Goal: Task Accomplishment & Management: Use online tool/utility

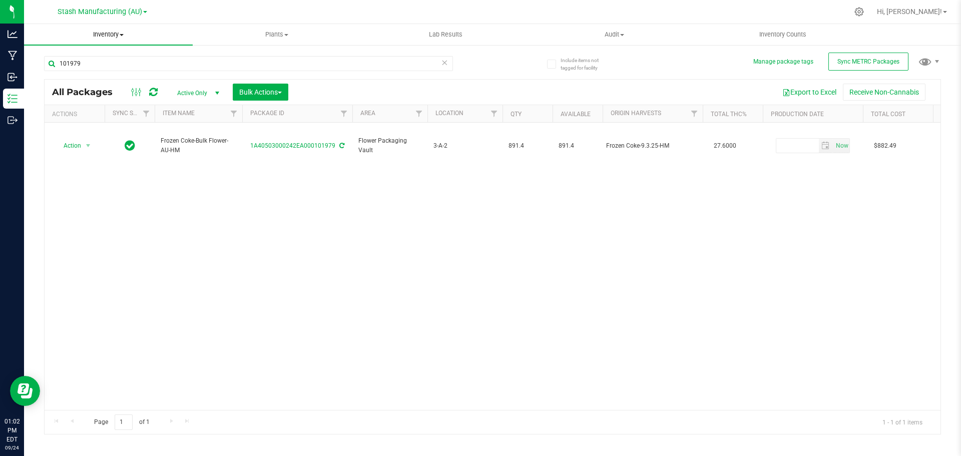
click at [109, 33] on span "Inventory" at bounding box center [108, 34] width 169 height 9
click at [68, 116] on span "From bill of materials" at bounding box center [69, 120] width 91 height 9
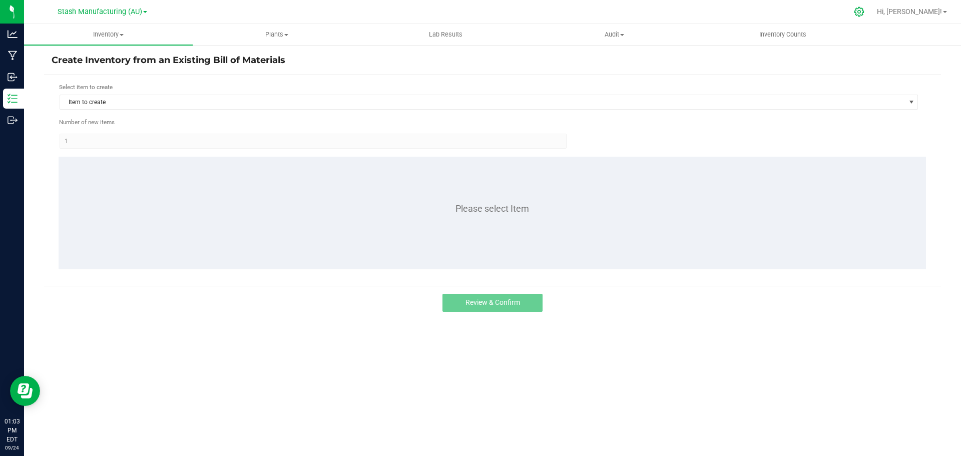
click at [864, 11] on icon at bounding box center [859, 12] width 11 height 11
click at [864, 13] on icon at bounding box center [859, 12] width 11 height 11
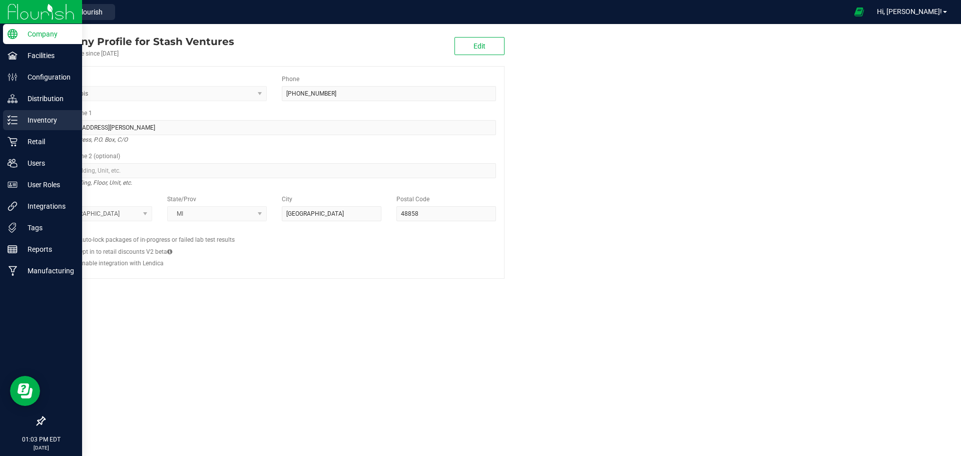
click at [46, 122] on p "Inventory" at bounding box center [48, 120] width 60 height 12
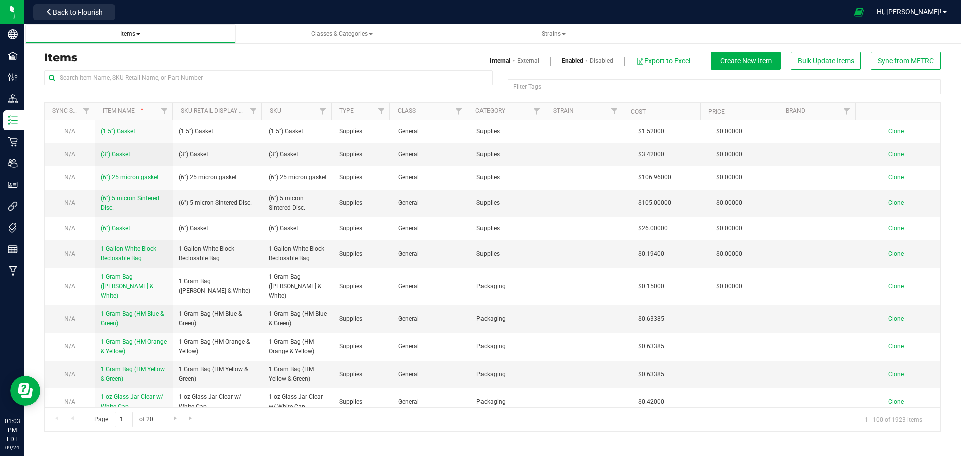
click at [133, 39] on link "Items" at bounding box center [130, 34] width 211 height 20
click at [133, 34] on span "Items" at bounding box center [130, 33] width 20 height 7
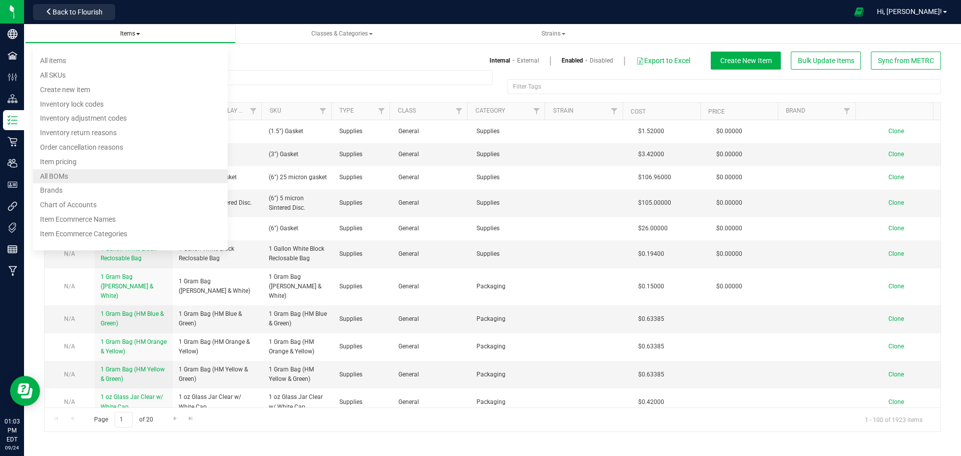
click at [58, 172] on span "All BOMs" at bounding box center [54, 176] width 28 height 8
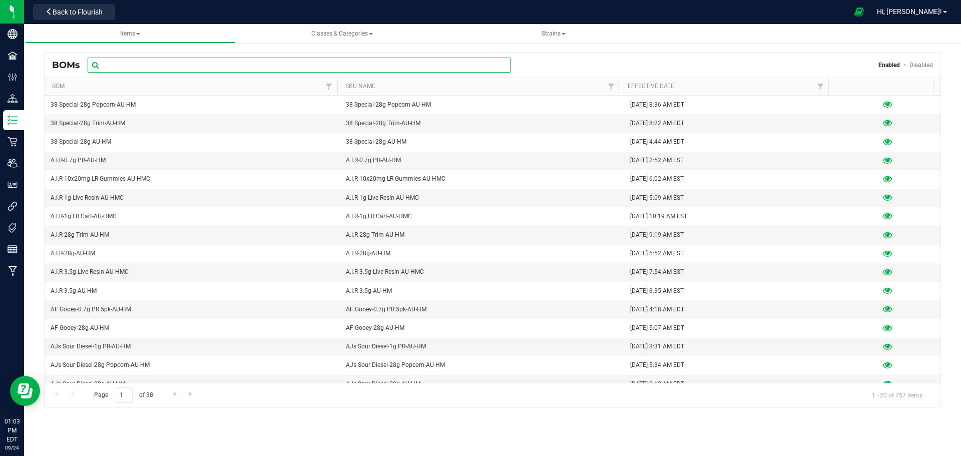
click at [215, 67] on input "text" at bounding box center [299, 65] width 423 height 15
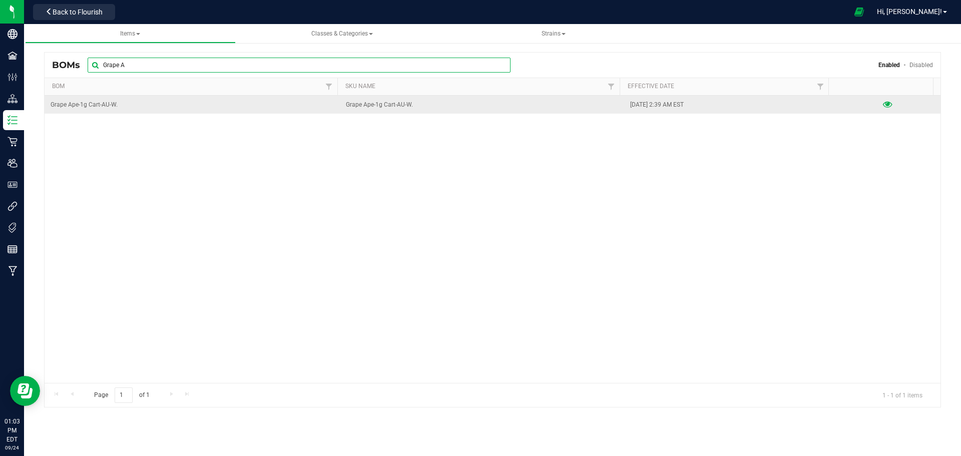
type input "Grape A"
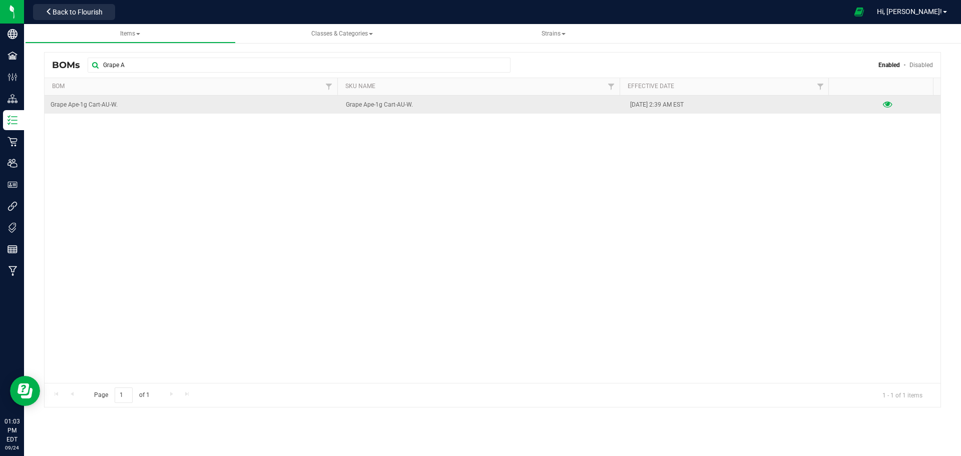
click at [883, 104] on icon at bounding box center [888, 104] width 10 height 7
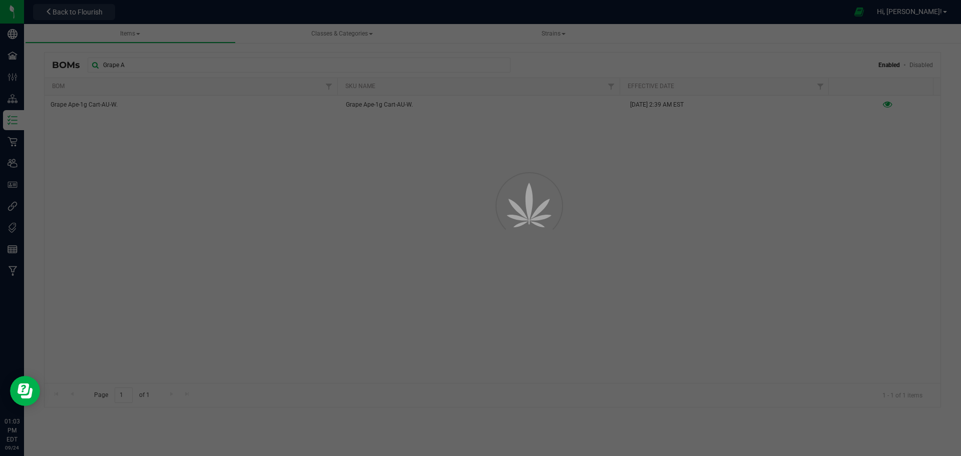
select select "700"
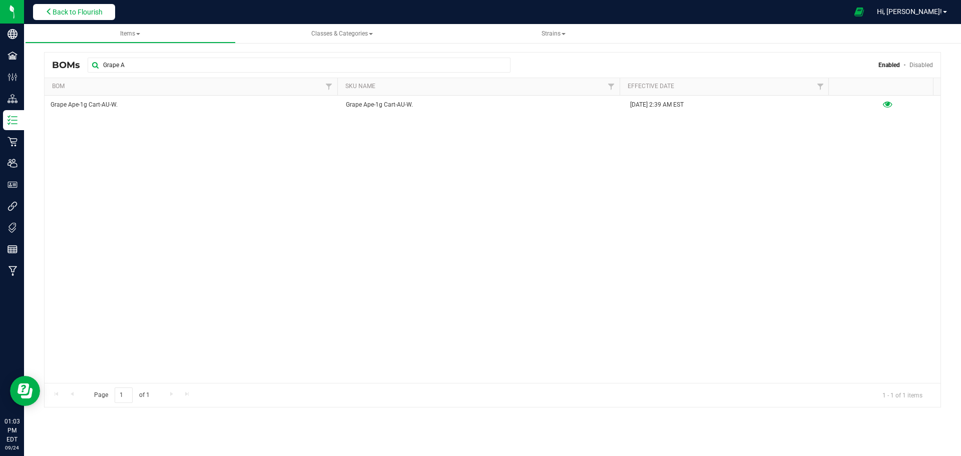
click at [102, 17] on button "Back to Flourish" at bounding box center [74, 12] width 82 height 16
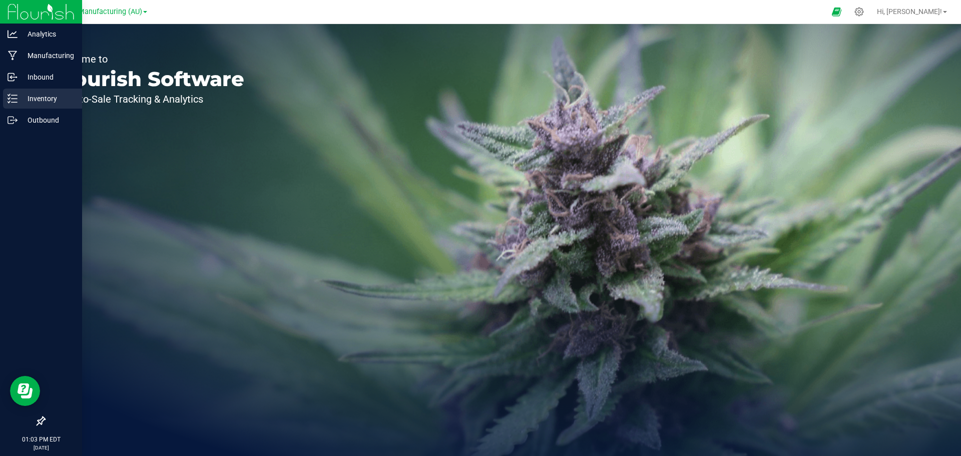
click at [19, 97] on p "Inventory" at bounding box center [48, 99] width 60 height 12
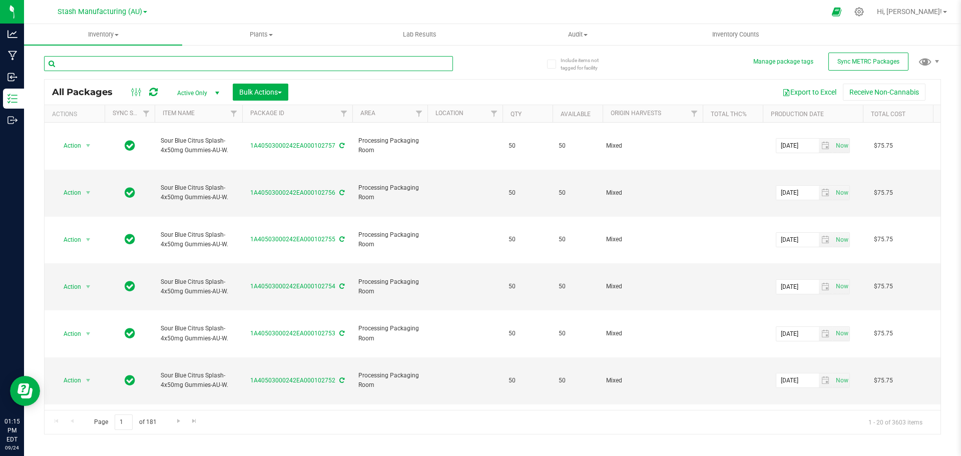
click at [144, 59] on input "text" at bounding box center [248, 63] width 409 height 15
click at [113, 40] on uib-tab-heading "Inventory All packages All inventory Waste log Create inventory" at bounding box center [103, 34] width 158 height 21
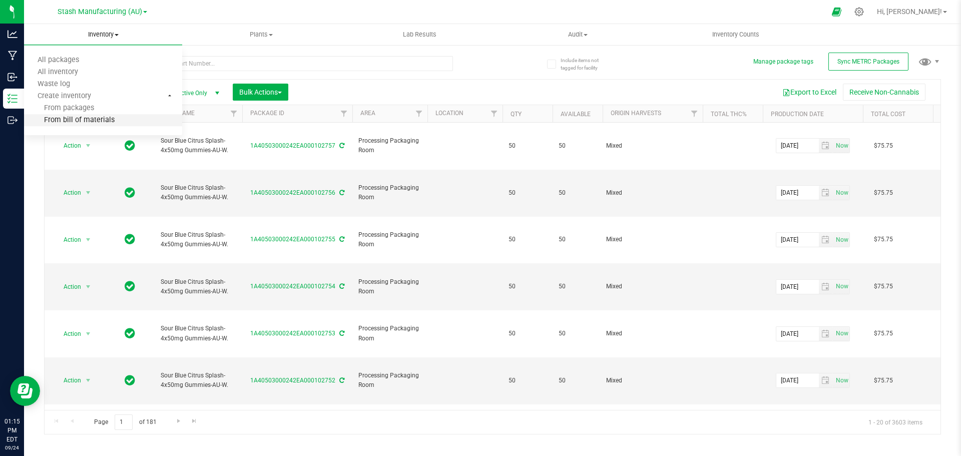
click at [84, 118] on span "From bill of materials" at bounding box center [69, 120] width 91 height 9
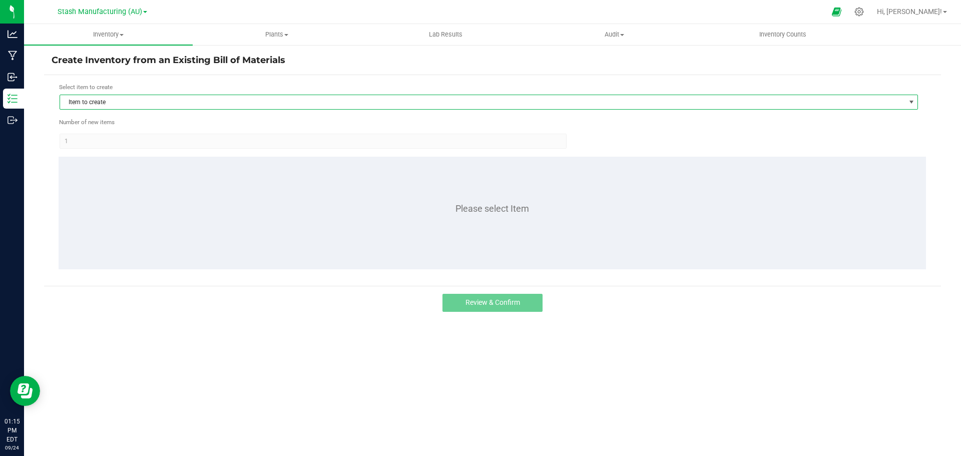
click at [109, 96] on span "Item to create" at bounding box center [482, 102] width 845 height 14
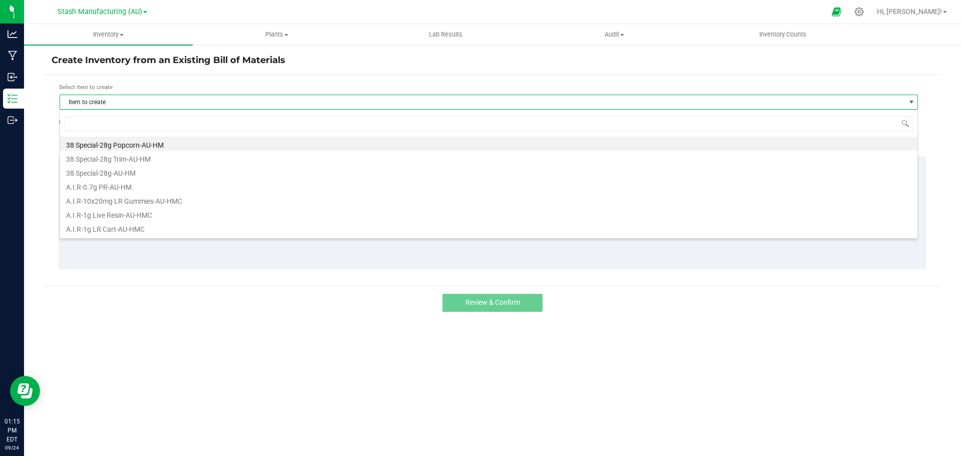
scroll to position [15, 858]
type input "grape a"
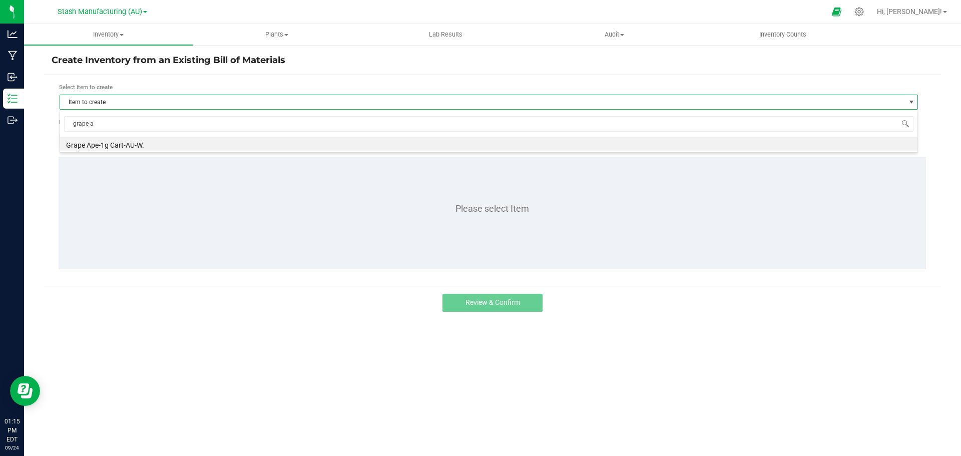
click at [111, 151] on div "grape a Grape Ape-1g Cart-AU-W." at bounding box center [489, 131] width 858 height 43
click at [112, 148] on li "Grape Ape-1g Cart-AU-W." at bounding box center [488, 144] width 857 height 14
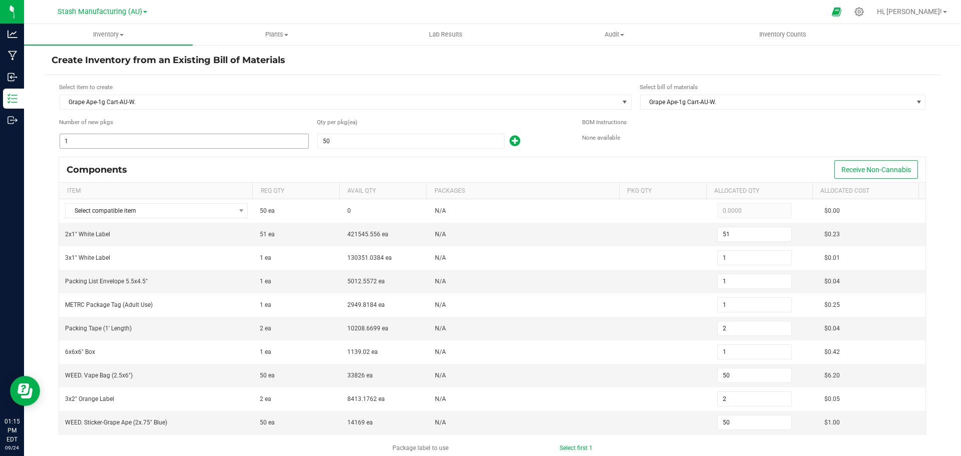
click at [169, 143] on input "1" at bounding box center [184, 141] width 248 height 14
type input "4"
type input "204"
type input "4"
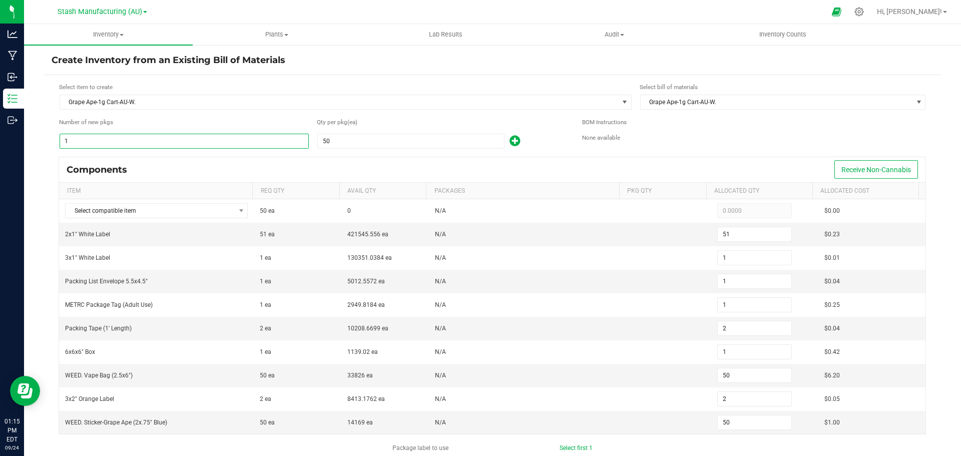
type input "4"
type input "8"
type input "4"
type input "200"
type input "8"
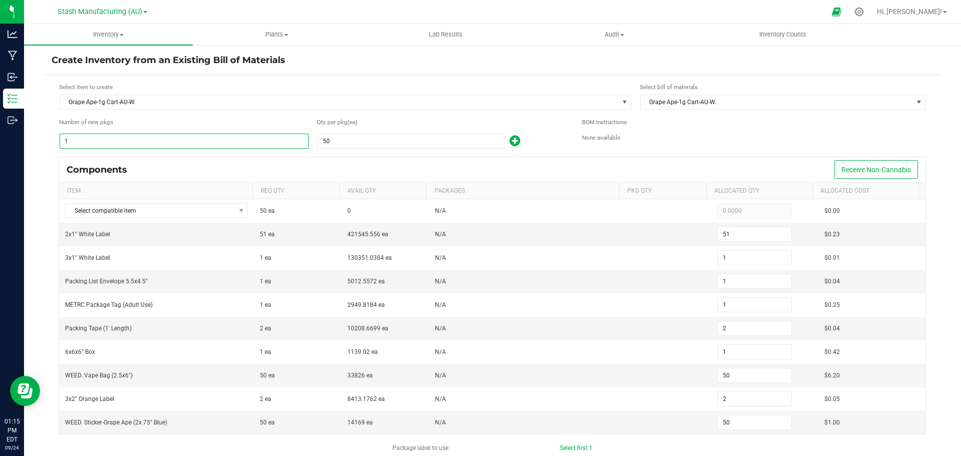
type input "200"
type input "41"
type input "2,091"
type input "41"
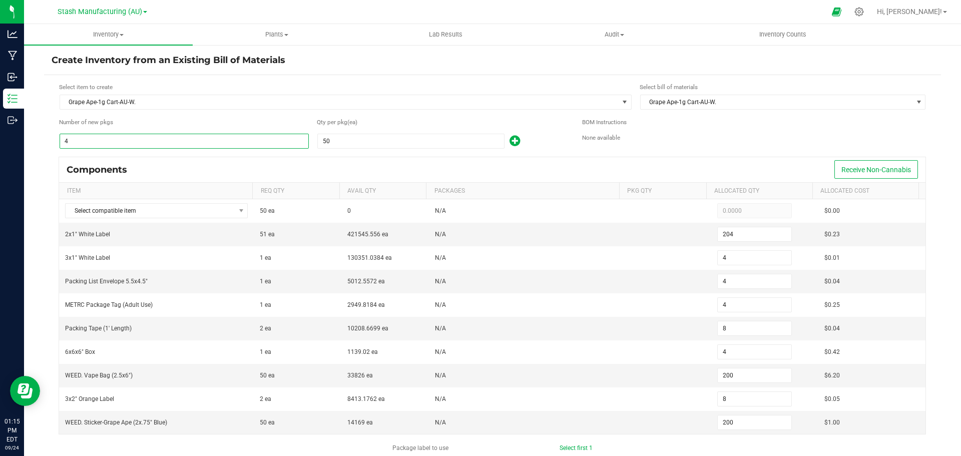
type input "41"
type input "82"
type input "41"
type input "2,050"
type input "82"
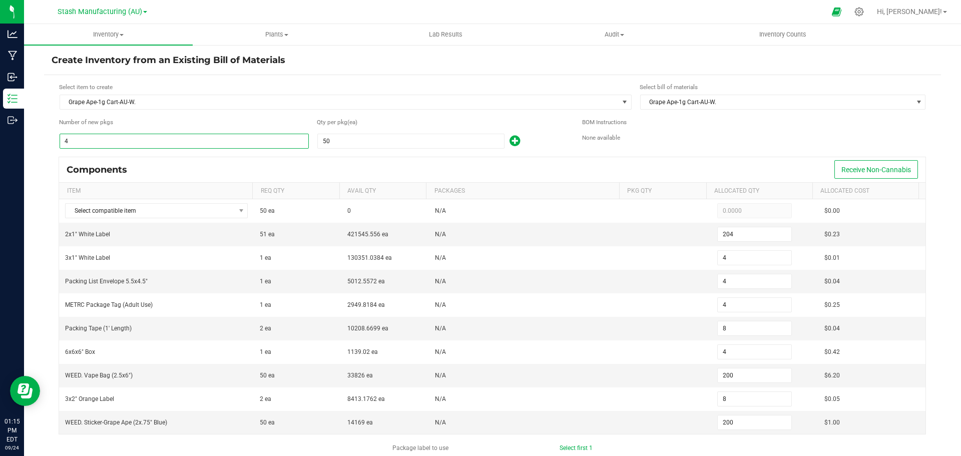
type input "2,050"
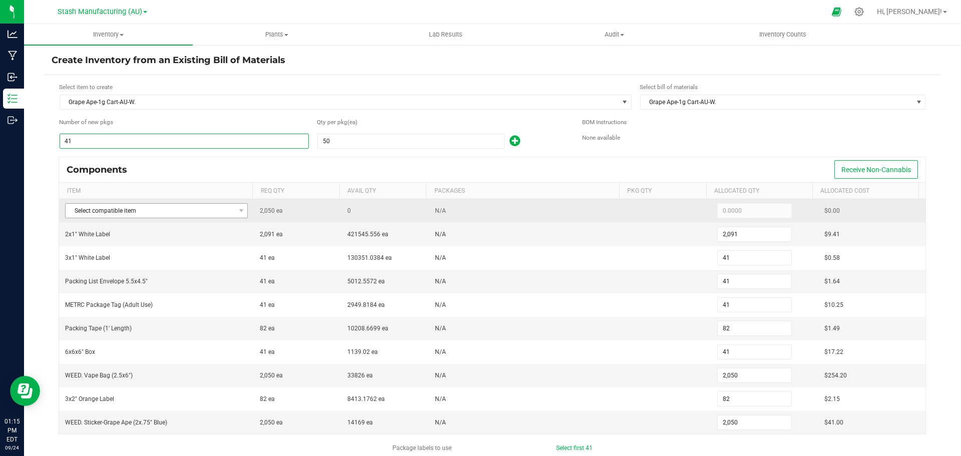
type input "41"
click at [196, 211] on span "Select compatible item" at bounding box center [150, 211] width 169 height 14
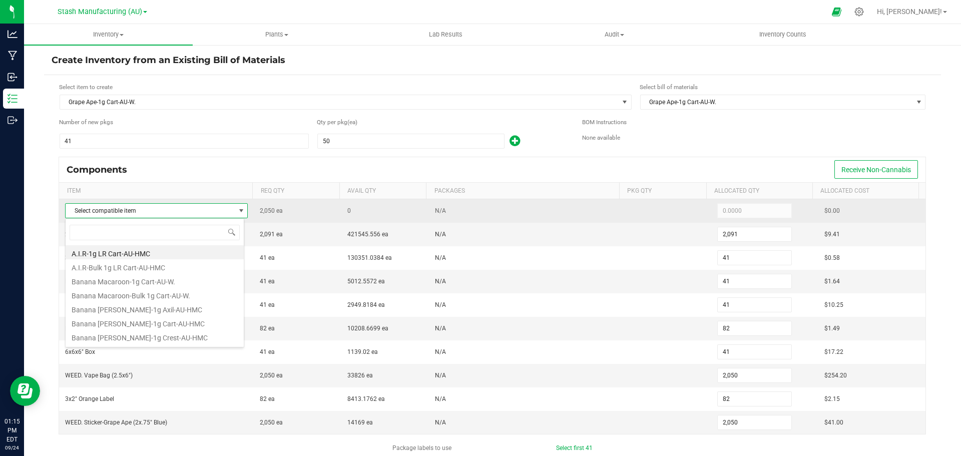
scroll to position [15, 179]
type input "grape ap"
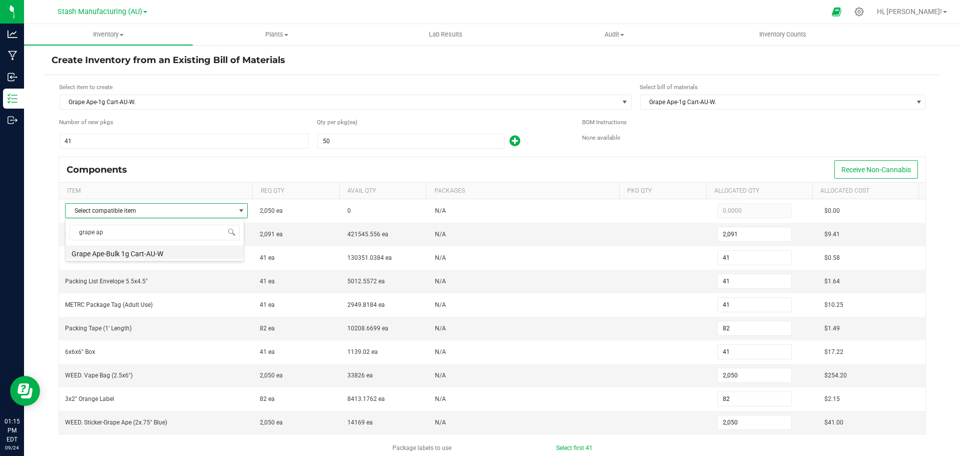
click at [176, 248] on li "Grape Ape-Bulk 1g Cart-AU-W" at bounding box center [155, 252] width 178 height 14
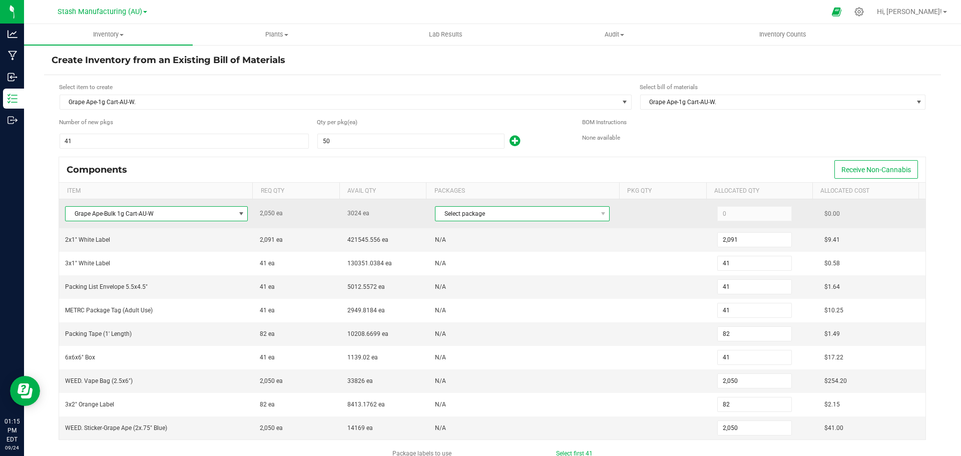
click at [438, 219] on span "Select package" at bounding box center [515, 214] width 161 height 14
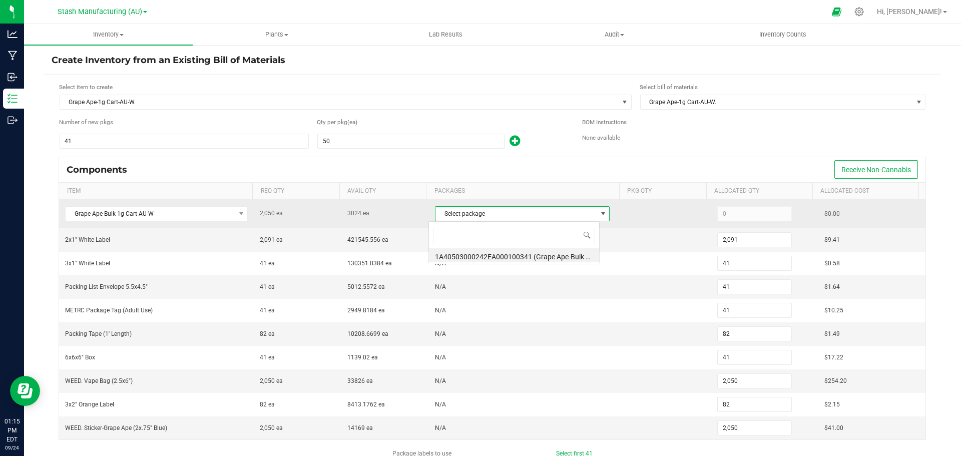
scroll to position [15, 171]
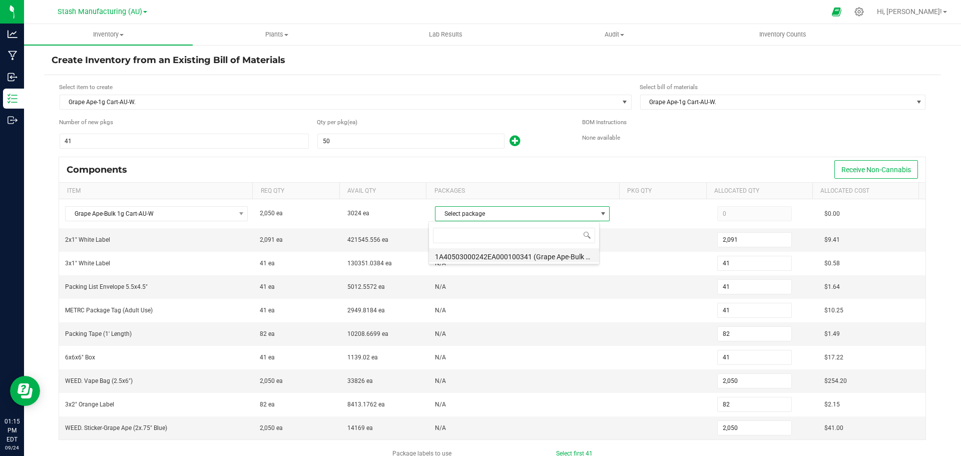
click at [514, 253] on li "1A40503000242EA000100341 (Grape Ape-Bulk 1g Cart-AU-W.[DATE])" at bounding box center [514, 255] width 170 height 14
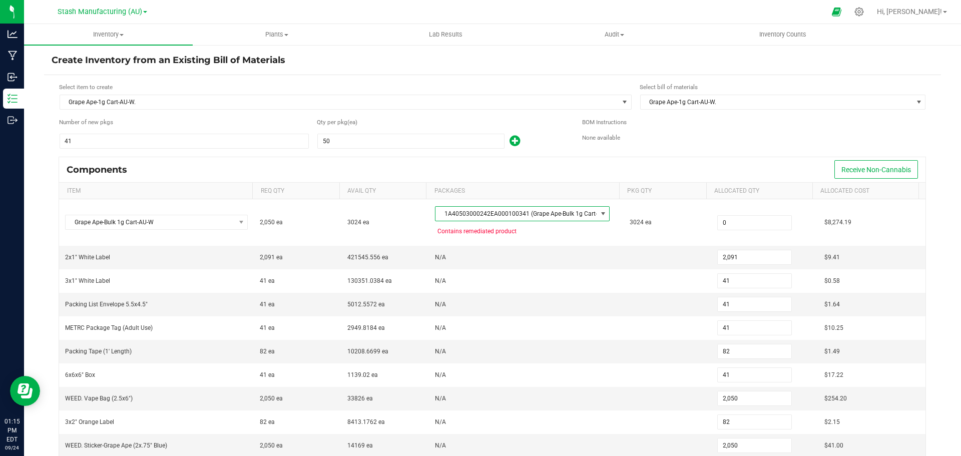
type input "2,050"
click at [644, 260] on td at bounding box center [668, 258] width 88 height 24
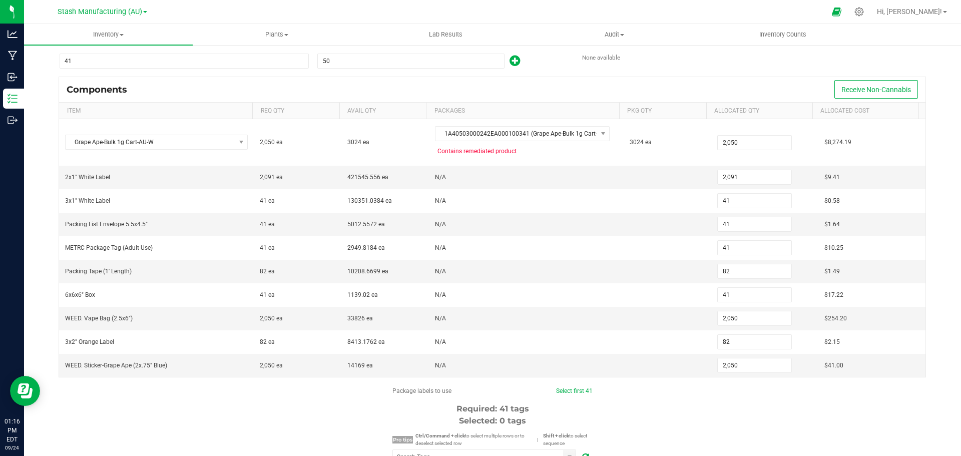
scroll to position [200, 0]
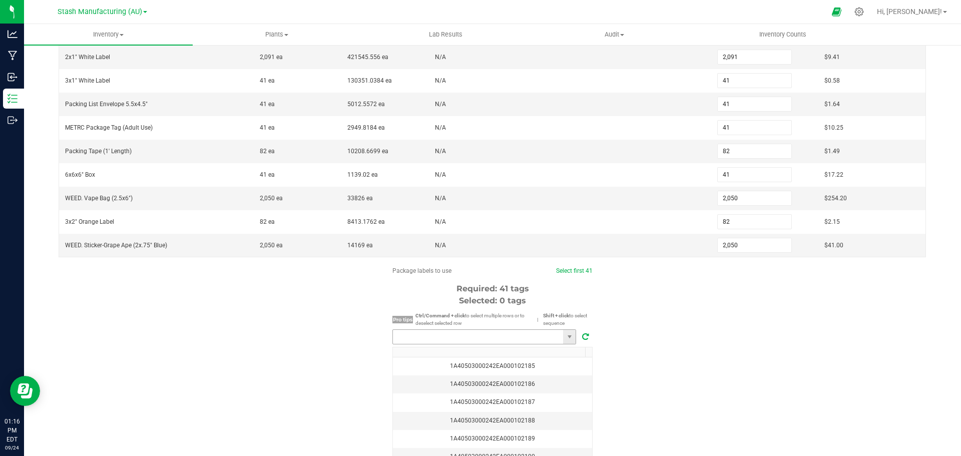
click at [502, 340] on input "NO DATA FOUND" at bounding box center [478, 337] width 170 height 14
click at [516, 353] on li "1A40503000242EA000102758" at bounding box center [480, 355] width 183 height 17
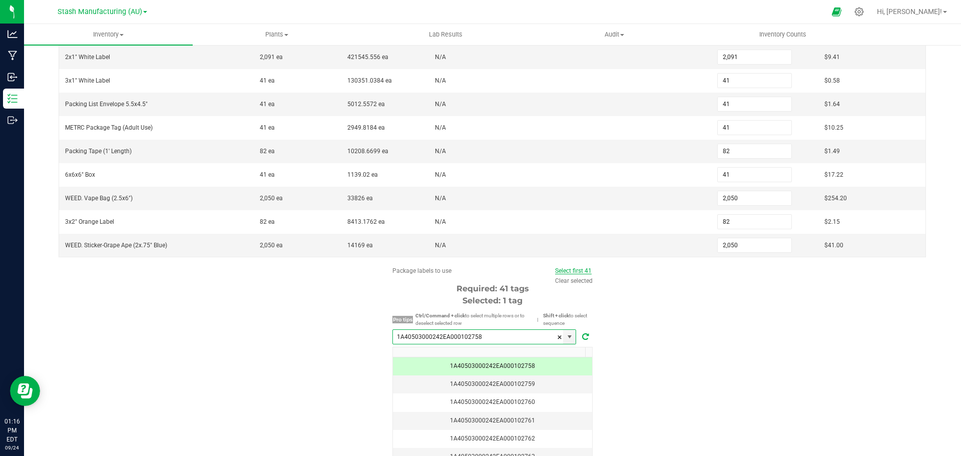
type input "1A40503000242EA000102758"
click at [579, 272] on link "Select first 41" at bounding box center [573, 270] width 37 height 7
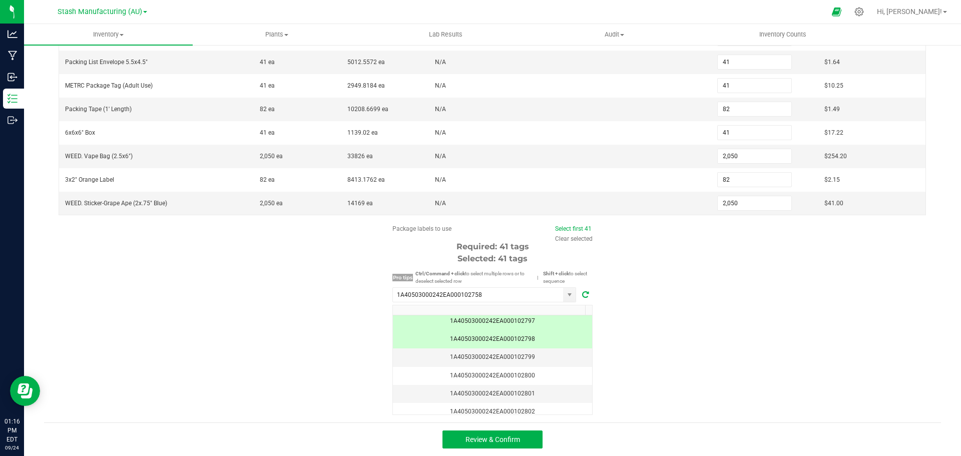
scroll to position [701, 0]
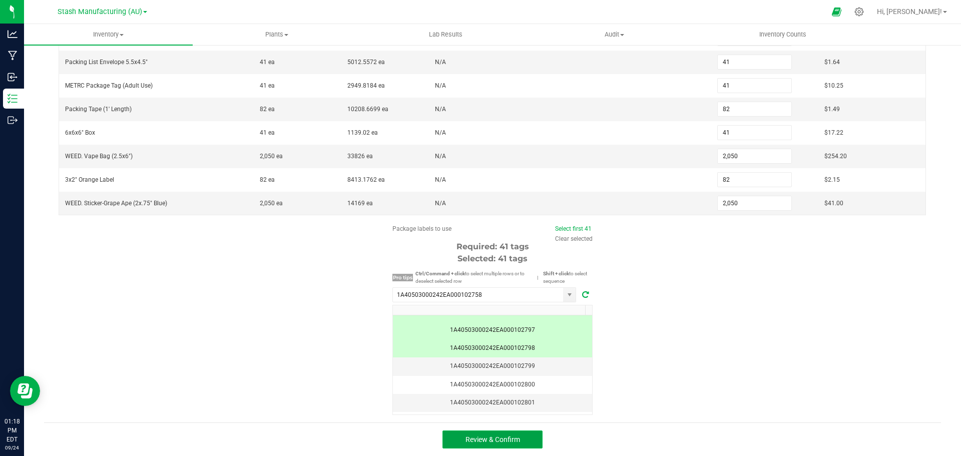
click at [536, 444] on button "Review & Confirm" at bounding box center [492, 439] width 100 height 18
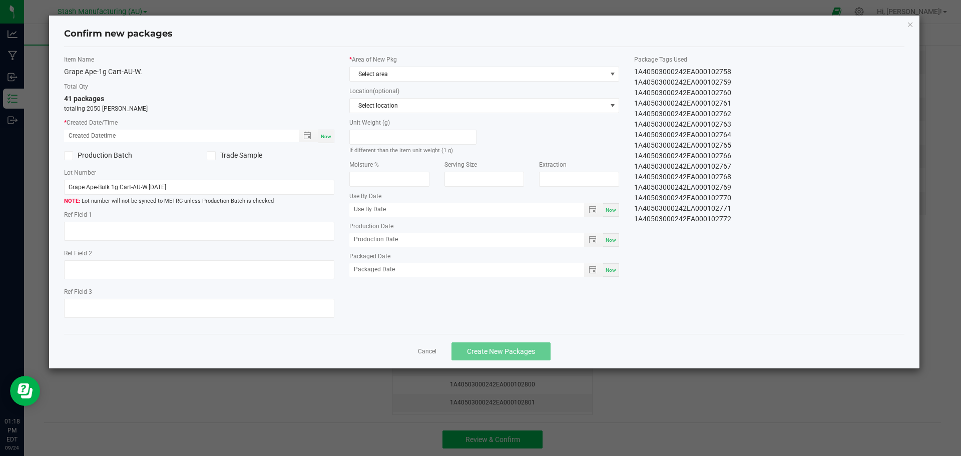
type input "[DATE]"
click at [328, 134] on span "Now" at bounding box center [326, 137] width 11 height 6
type input "[DATE] 01:18 PM"
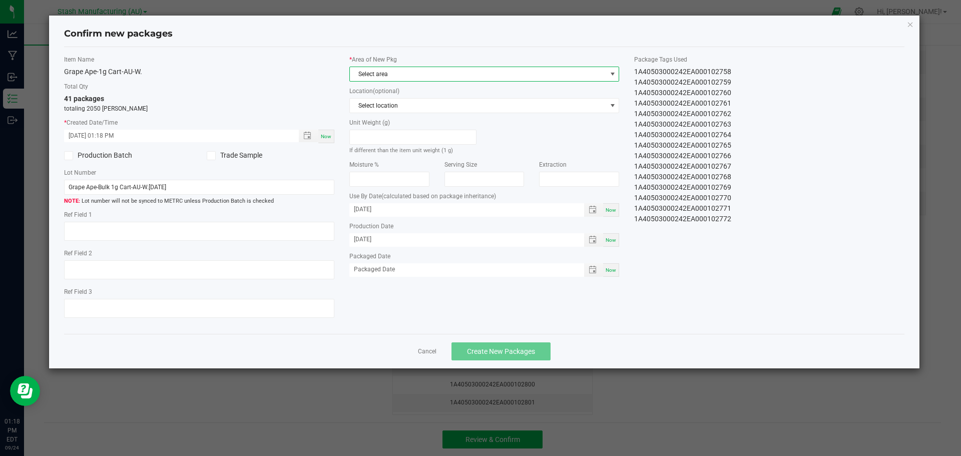
click at [391, 70] on span "Select area" at bounding box center [478, 74] width 257 height 14
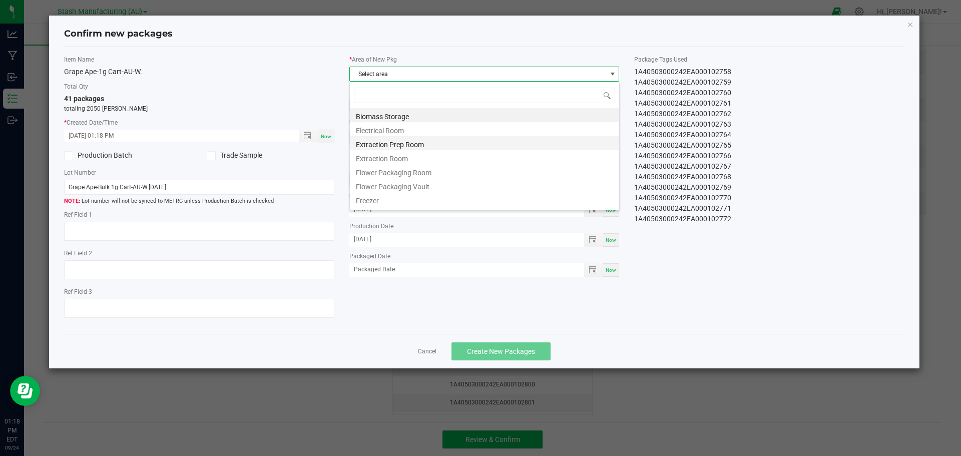
scroll to position [15, 270]
click at [404, 175] on li "Flower Packaging Room" at bounding box center [484, 171] width 269 height 14
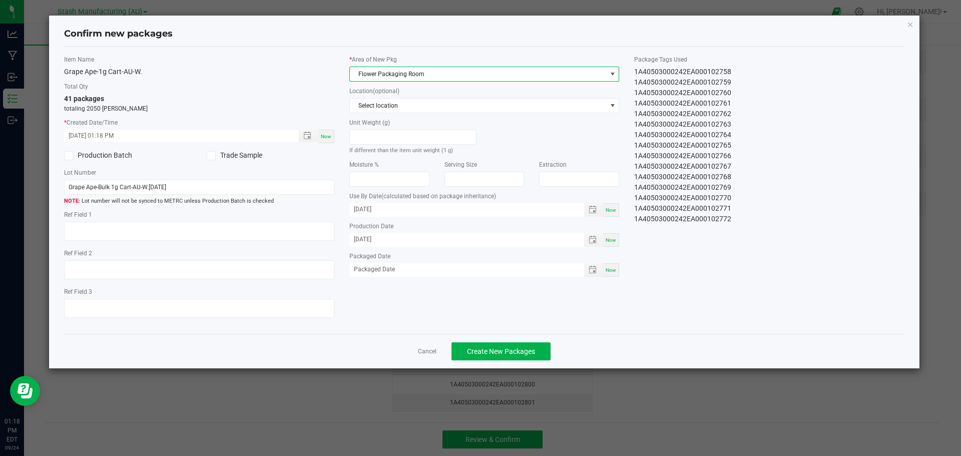
click at [619, 270] on div "Now" at bounding box center [611, 270] width 16 height 14
type input "[DATE]"
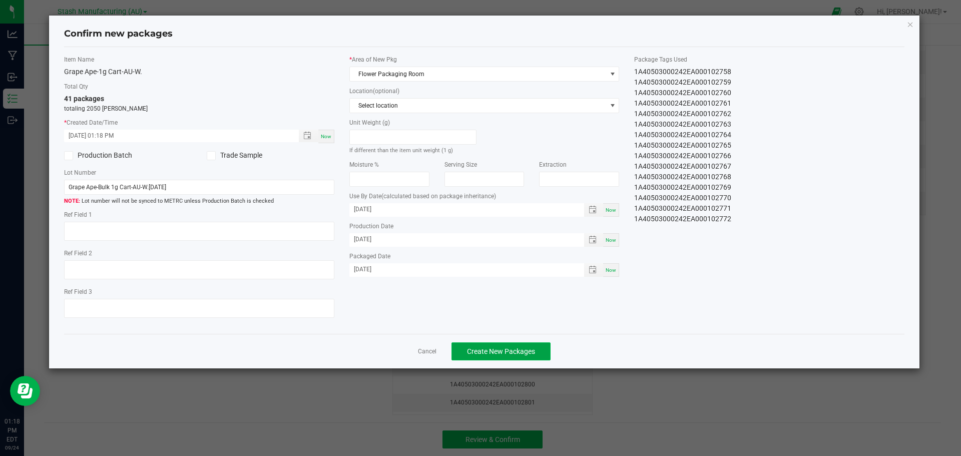
click at [511, 350] on span "Create New Packages" at bounding box center [501, 351] width 68 height 8
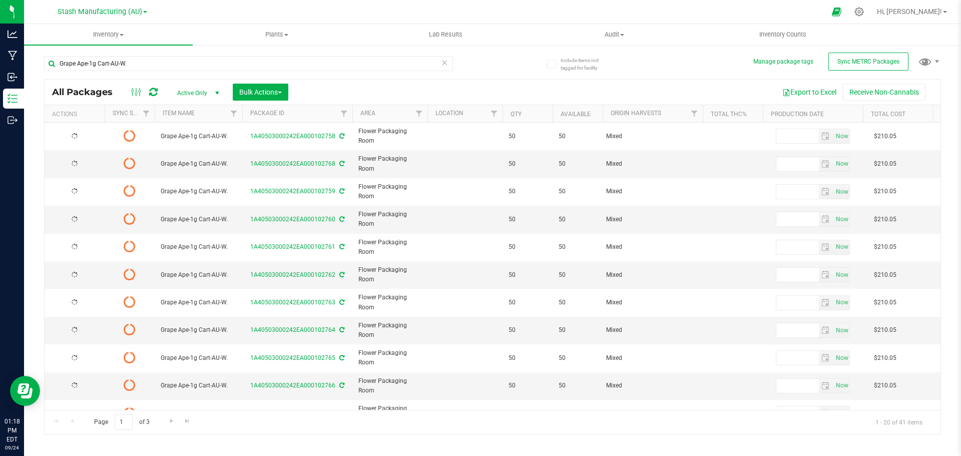
type input "[DATE]"
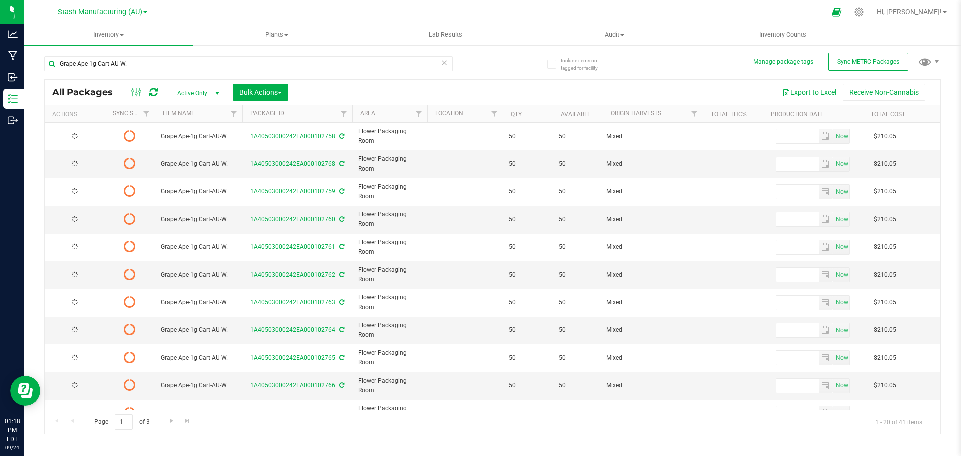
type input "[DATE]"
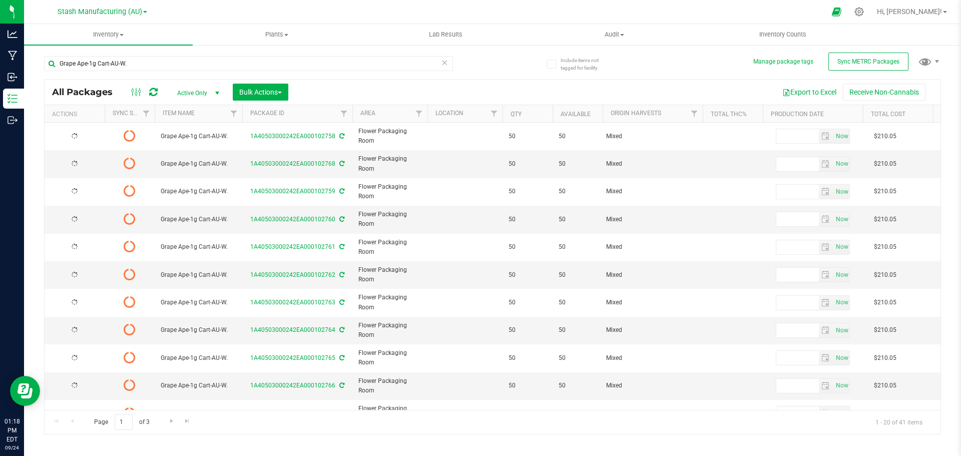
type input "[DATE]"
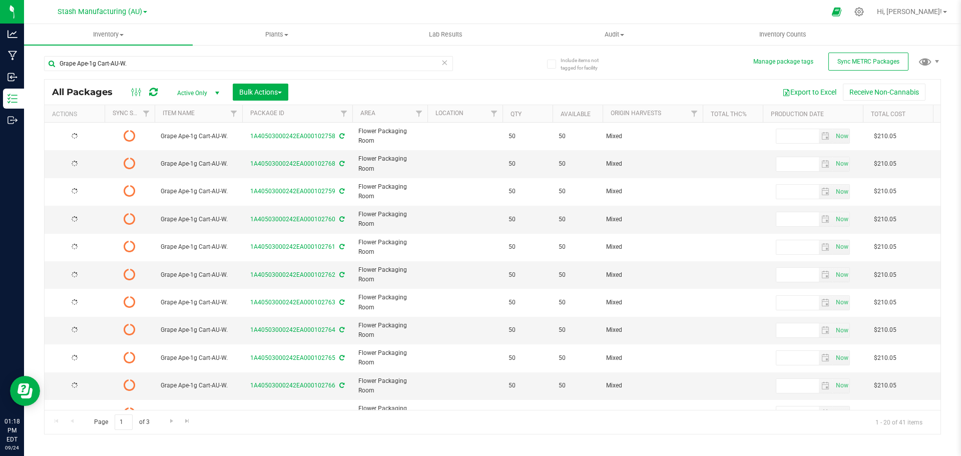
type input "[DATE]"
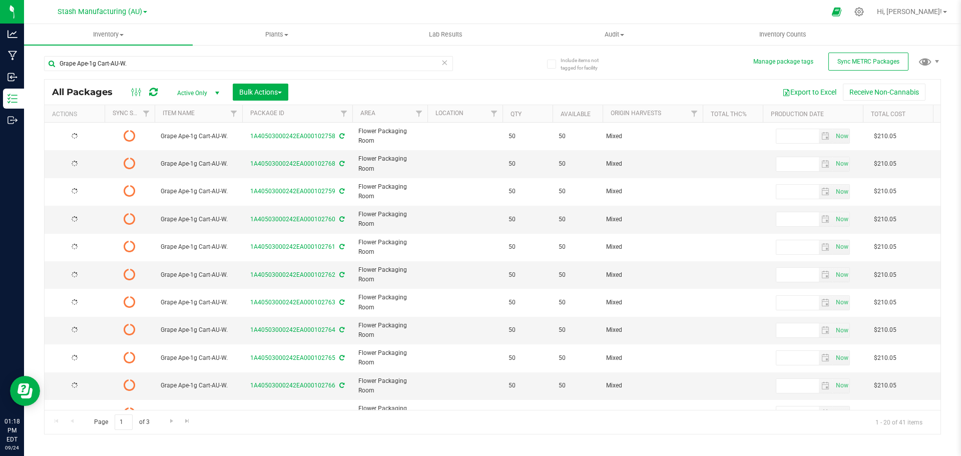
type input "[DATE]"
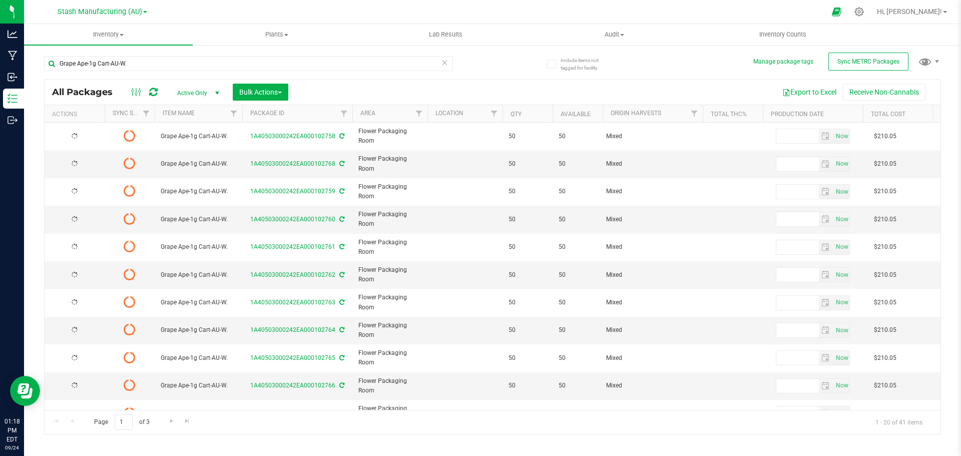
type input "[DATE]"
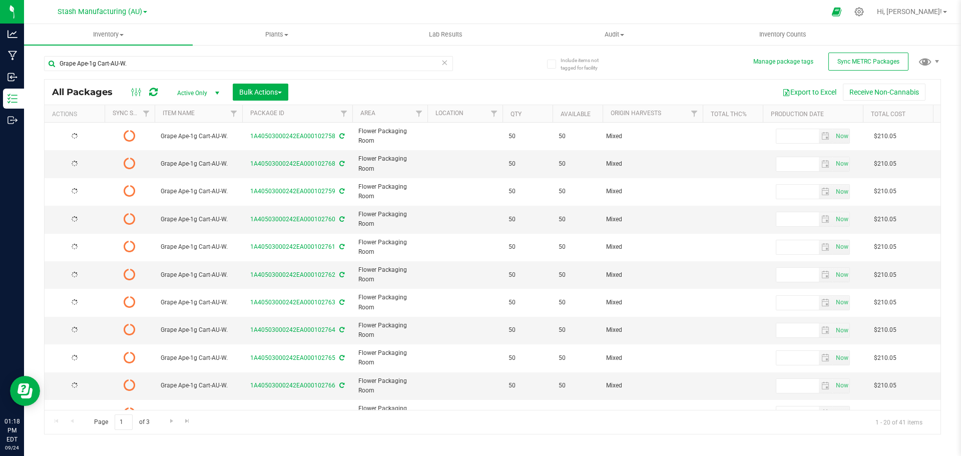
type input "[DATE]"
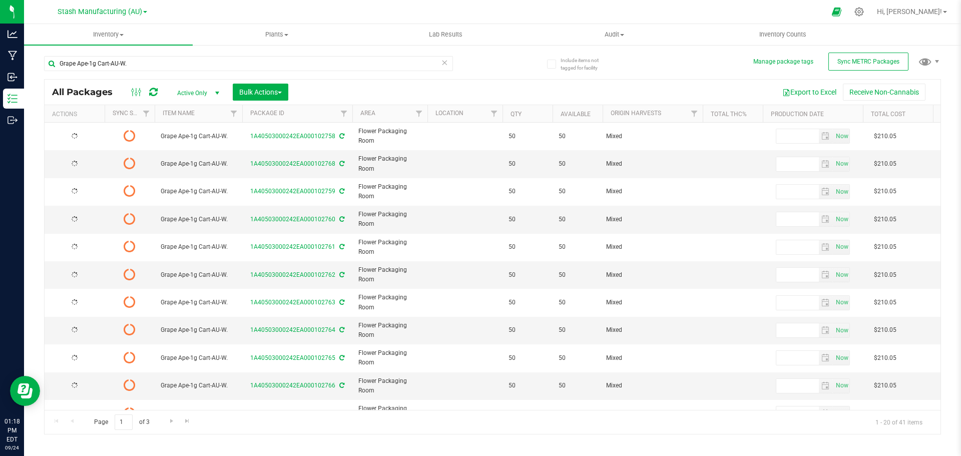
type input "[DATE]"
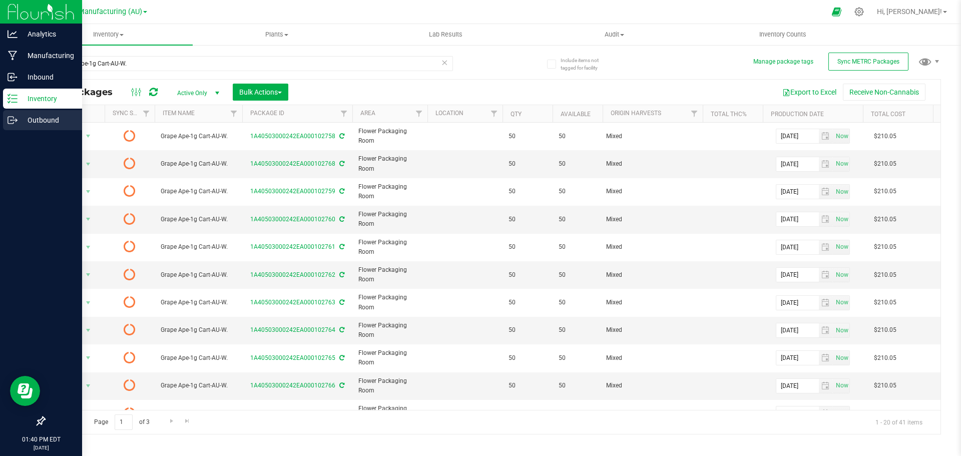
click at [1, 113] on link "Outbound" at bounding box center [41, 121] width 82 height 22
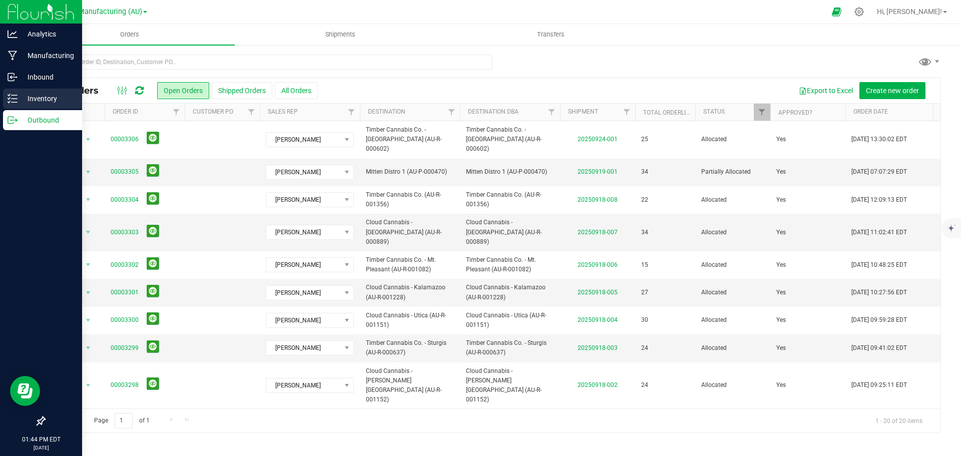
click at [20, 98] on p "Inventory" at bounding box center [48, 99] width 60 height 12
